Goal: Information Seeking & Learning: Learn about a topic

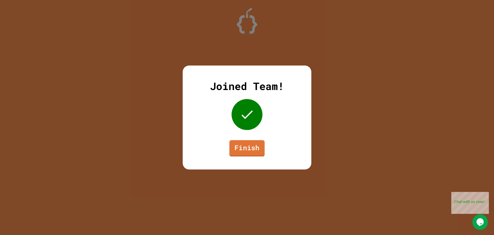
click at [245, 155] on link "Finish" at bounding box center [246, 148] width 35 height 16
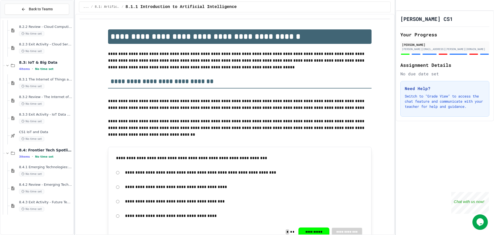
scroll to position [197, 0]
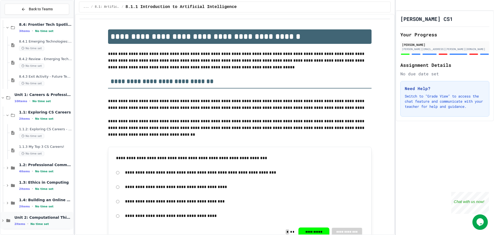
click at [42, 212] on div "Unit 2: Computational Thinking & Problem-Solving 2 items • No time set" at bounding box center [37, 220] width 73 height 18
click at [15, 218] on span "Unit 2: Computational Thinking & Problem-Solving" at bounding box center [43, 217] width 58 height 5
click at [10, 220] on icon at bounding box center [8, 220] width 4 height 3
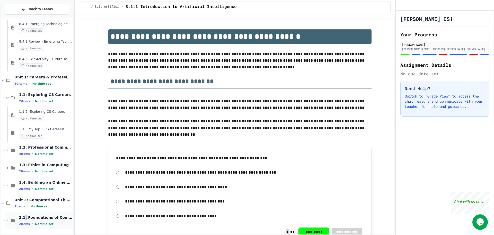
click at [24, 217] on span "2.1: Foundations of Computational Thinking" at bounding box center [45, 217] width 53 height 5
click at [26, 217] on span "2.1: Foundations of Computational Thinking" at bounding box center [45, 217] width 53 height 5
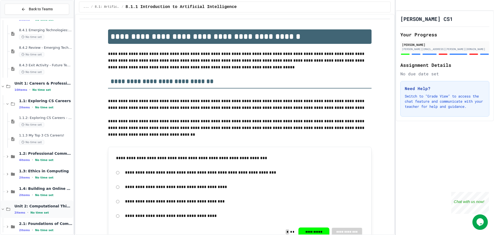
click at [27, 208] on span "Unit 2: Computational Thinking & Problem-Solving" at bounding box center [43, 205] width 58 height 5
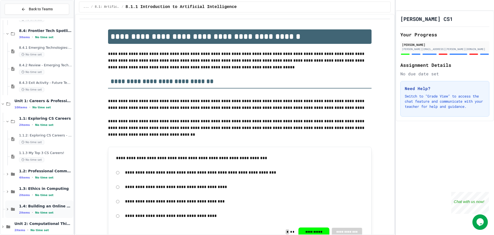
scroll to position [197, 0]
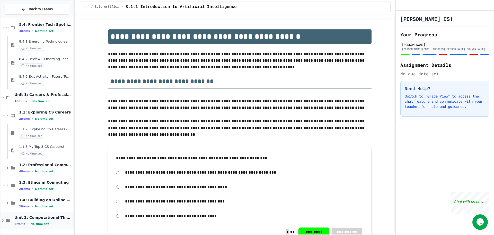
click at [21, 221] on div "2 items • No time set" at bounding box center [43, 223] width 58 height 4
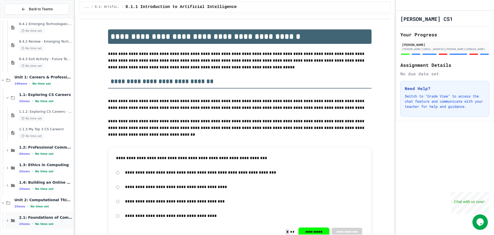
click at [20, 220] on div "2.1: Foundations of Computational Thinking 2 items • No time set" at bounding box center [45, 220] width 53 height 11
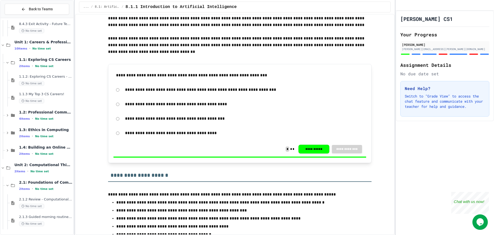
scroll to position [52, 0]
